Goal: Check status

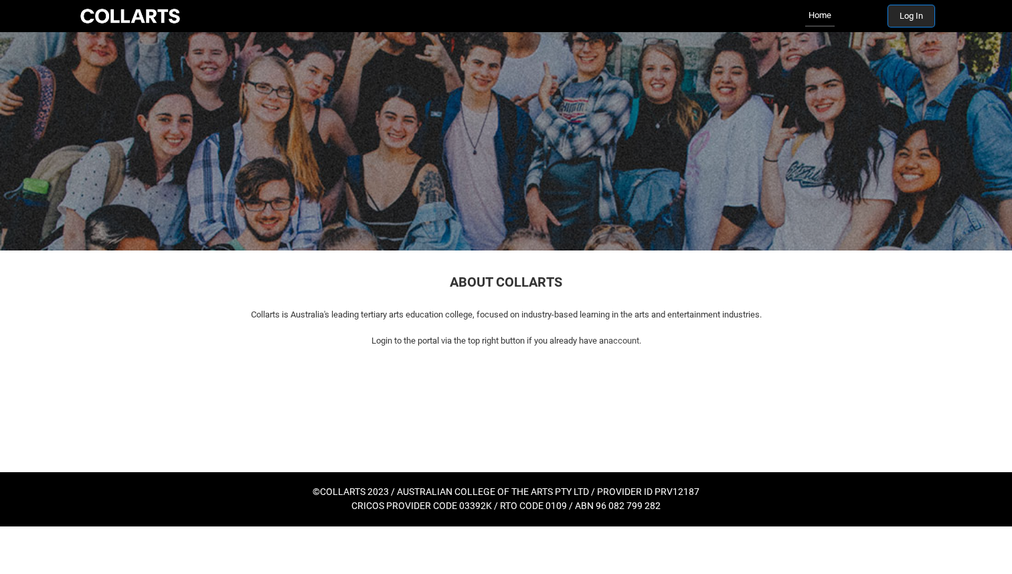
click at [902, 19] on button "Log In" at bounding box center [911, 15] width 46 height 21
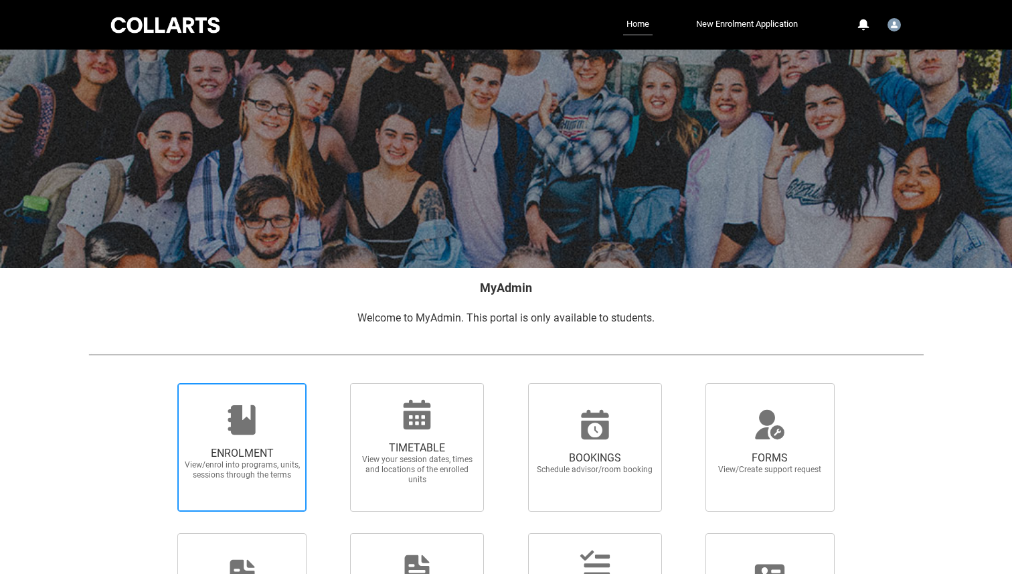
click at [241, 428] on icon at bounding box center [241, 419] width 27 height 29
click at [161, 383] on input "ENROLMENT View/enrol into programs, units, sessions through the terms" at bounding box center [161, 382] width 1 height 1
radio input "true"
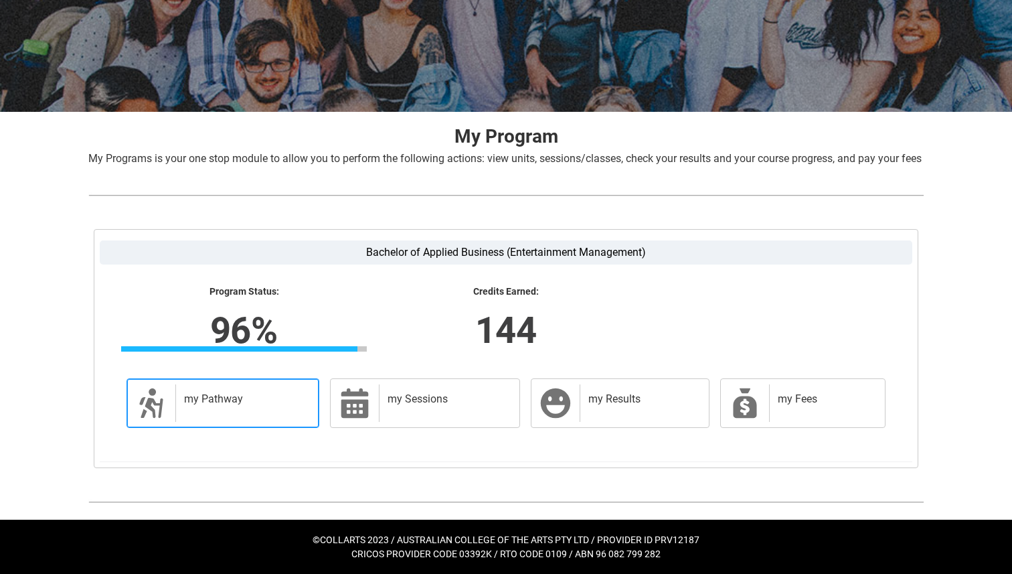
scroll to position [172, 0]
click at [159, 413] on icon at bounding box center [150, 402] width 23 height 29
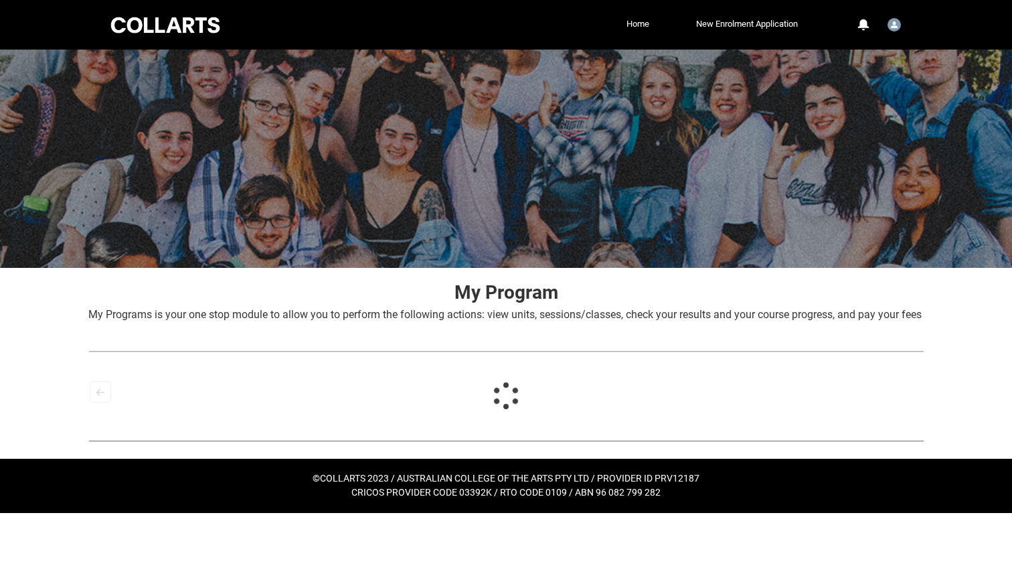
scroll to position [0, 0]
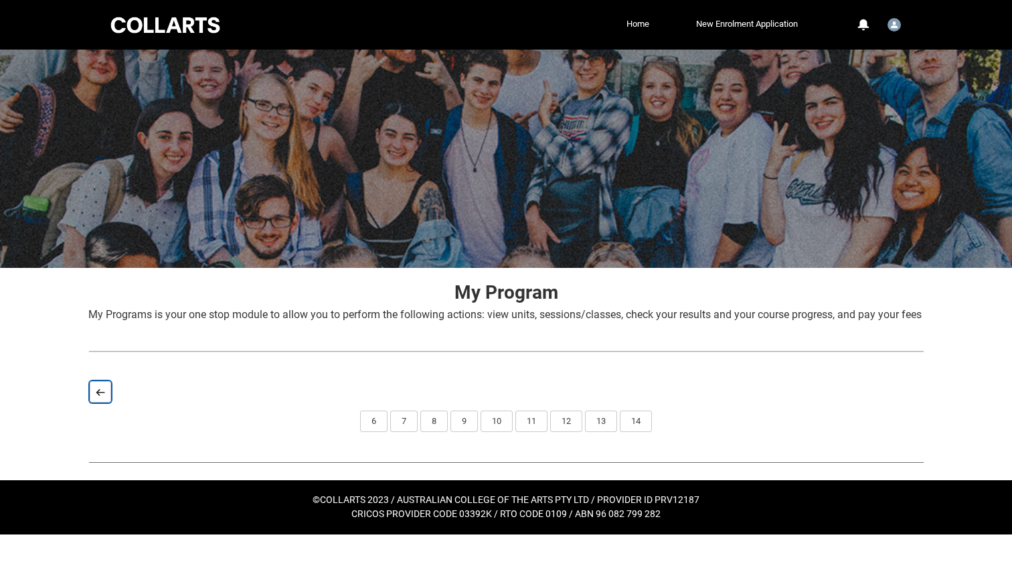
click at [105, 402] on button "Back" at bounding box center [100, 391] width 21 height 21
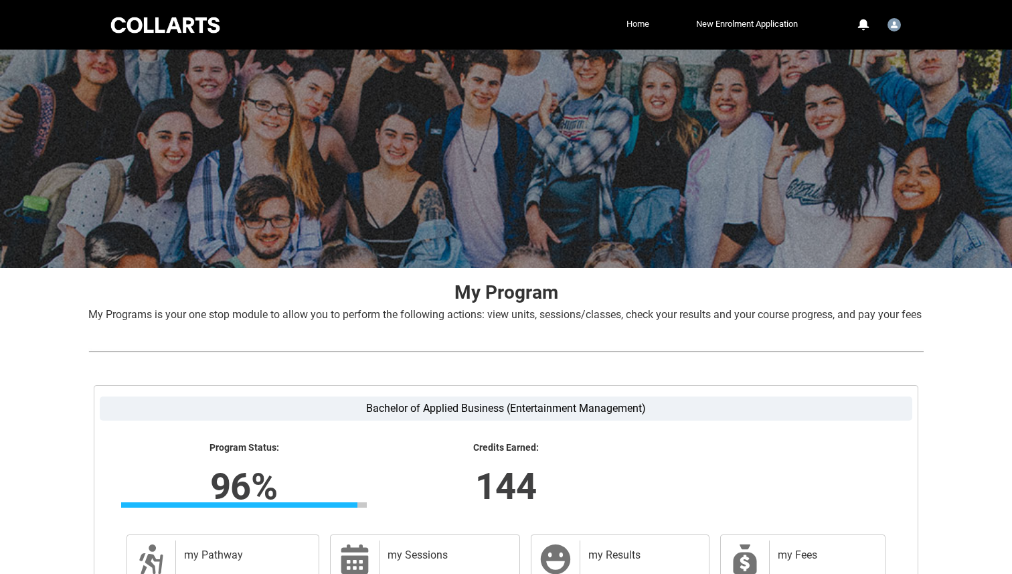
click at [631, 19] on link "Home" at bounding box center [637, 24] width 29 height 20
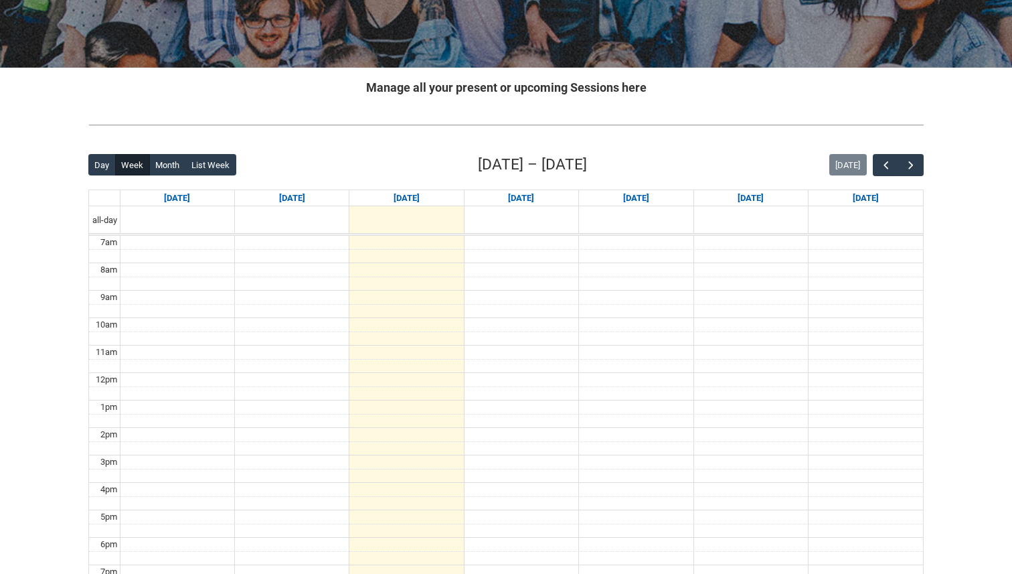
scroll to position [206, 0]
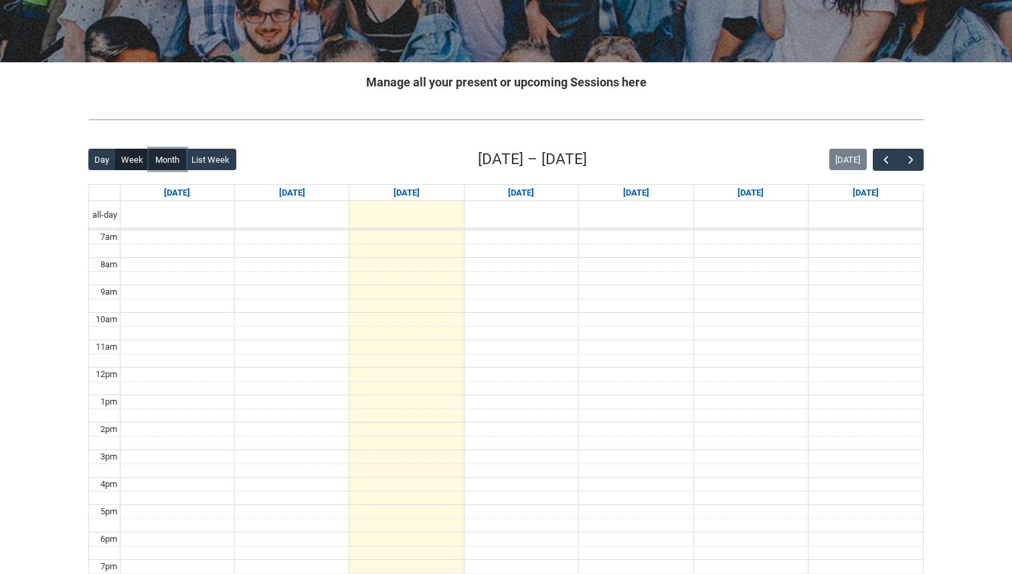
click at [175, 162] on button "Month" at bounding box center [167, 159] width 37 height 21
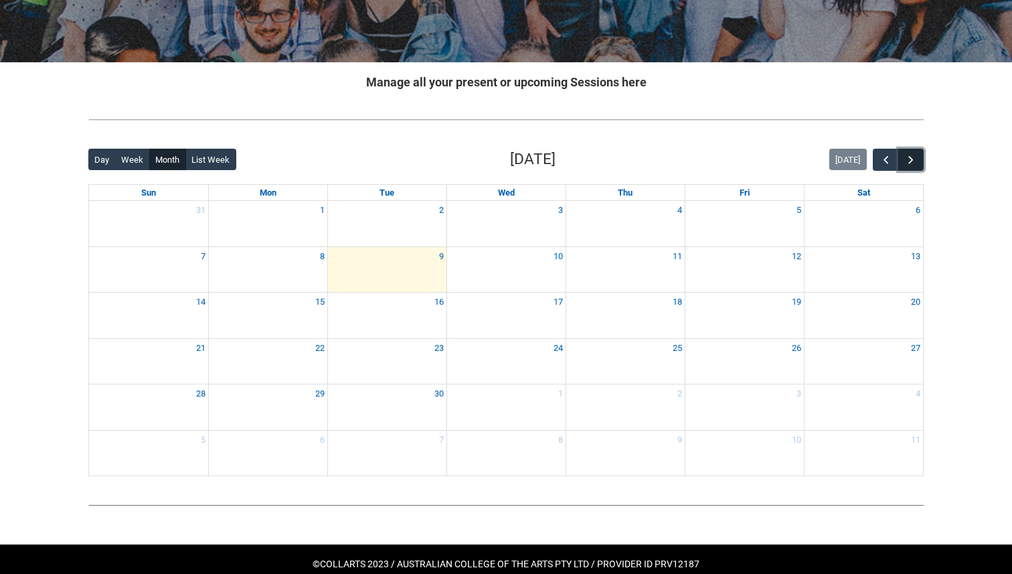
click at [906, 159] on span "button" at bounding box center [910, 159] width 13 height 13
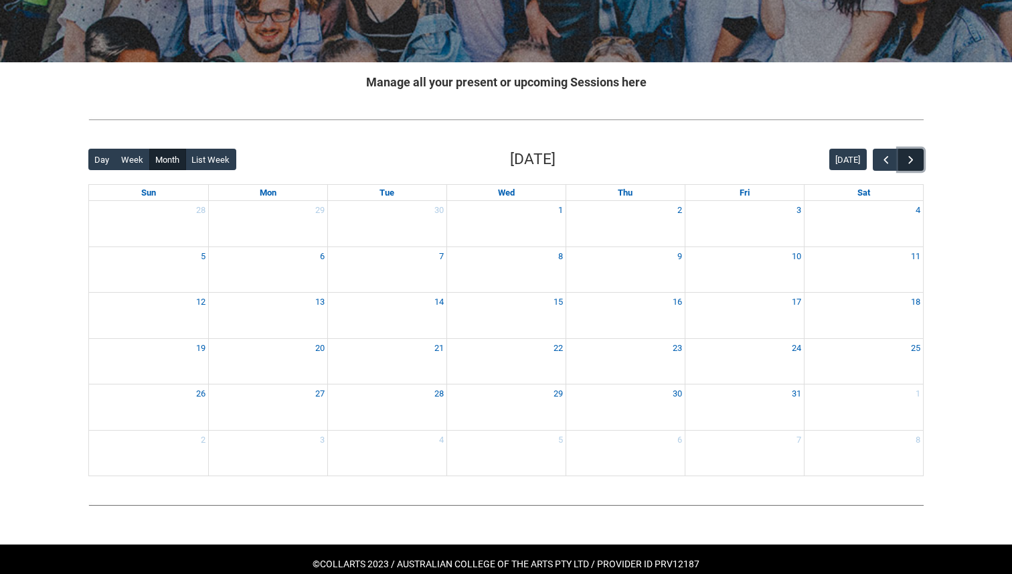
click at [906, 159] on span "button" at bounding box center [910, 159] width 13 height 13
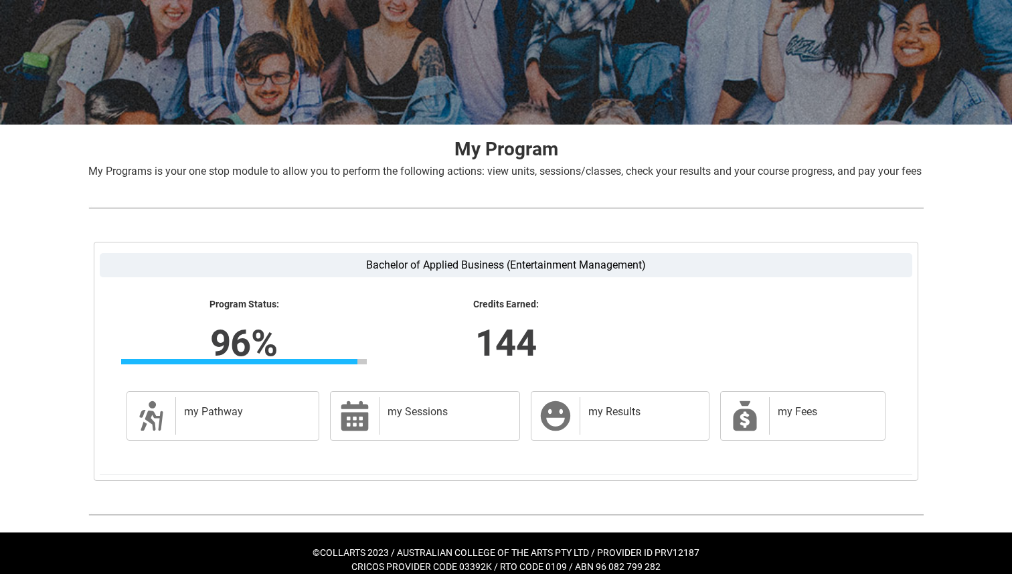
scroll to position [172, 0]
